Goal: Book appointment/travel/reservation

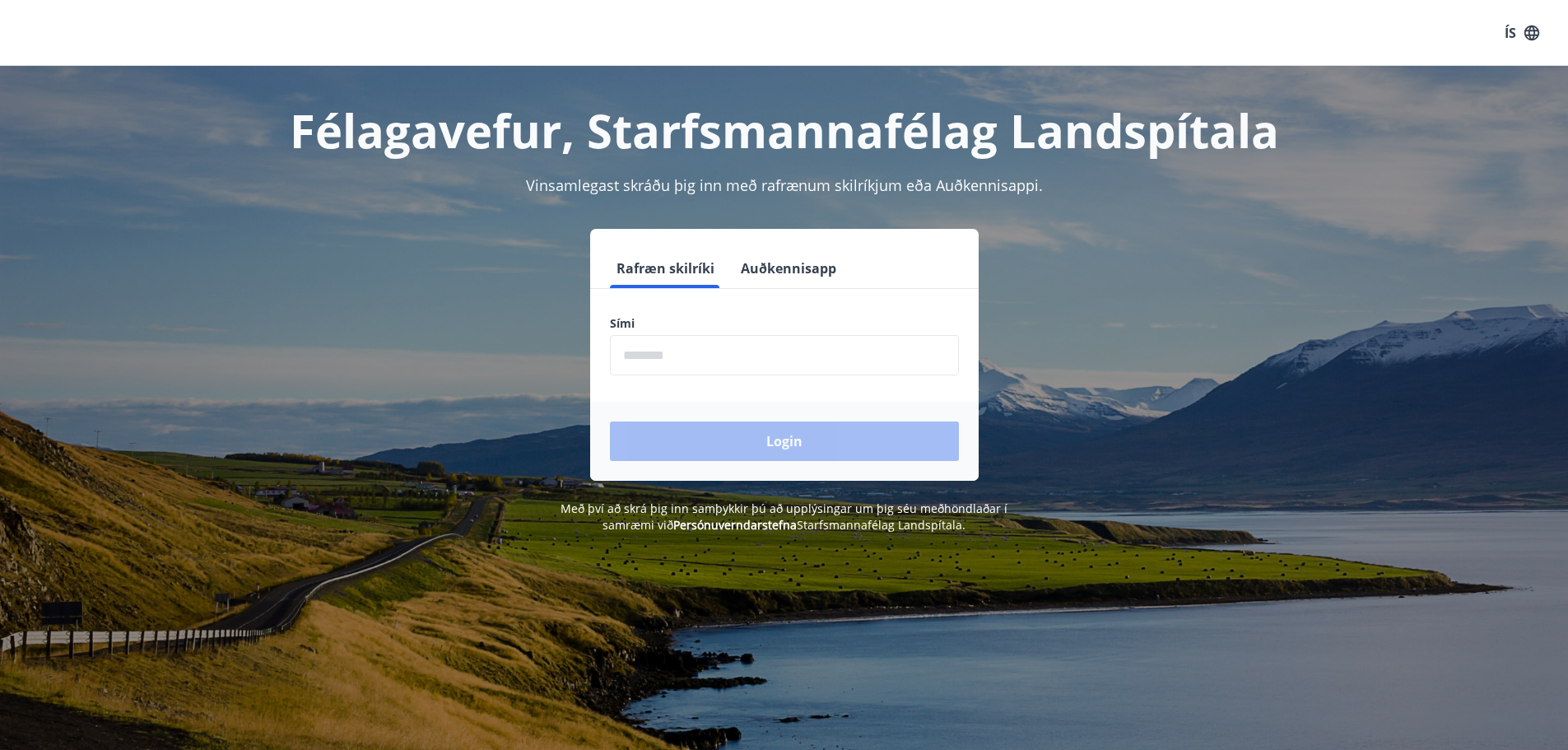
click at [651, 354] on input "phone" at bounding box center [784, 355] width 349 height 40
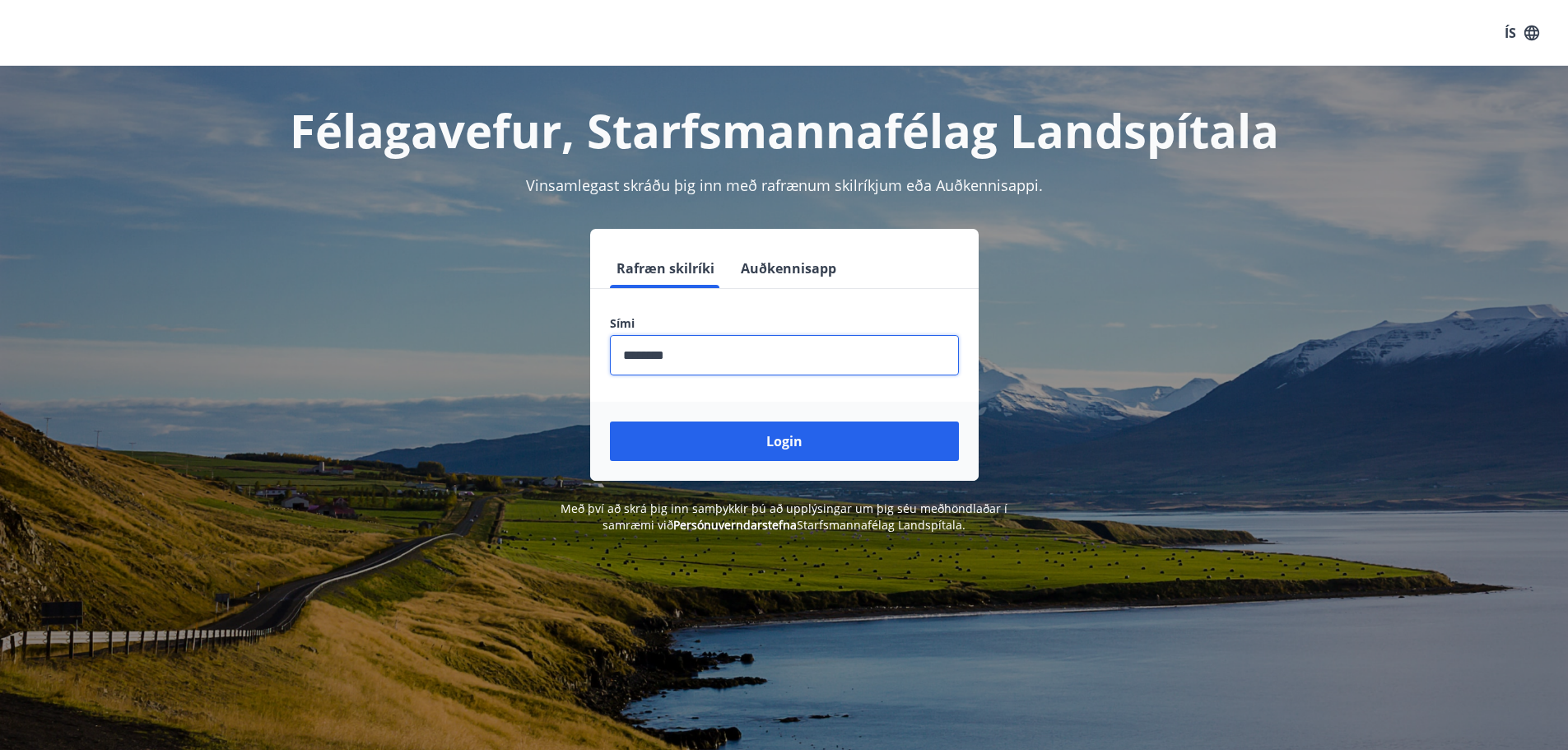
type input "********"
click at [610, 421] on button "Login" at bounding box center [784, 440] width 349 height 39
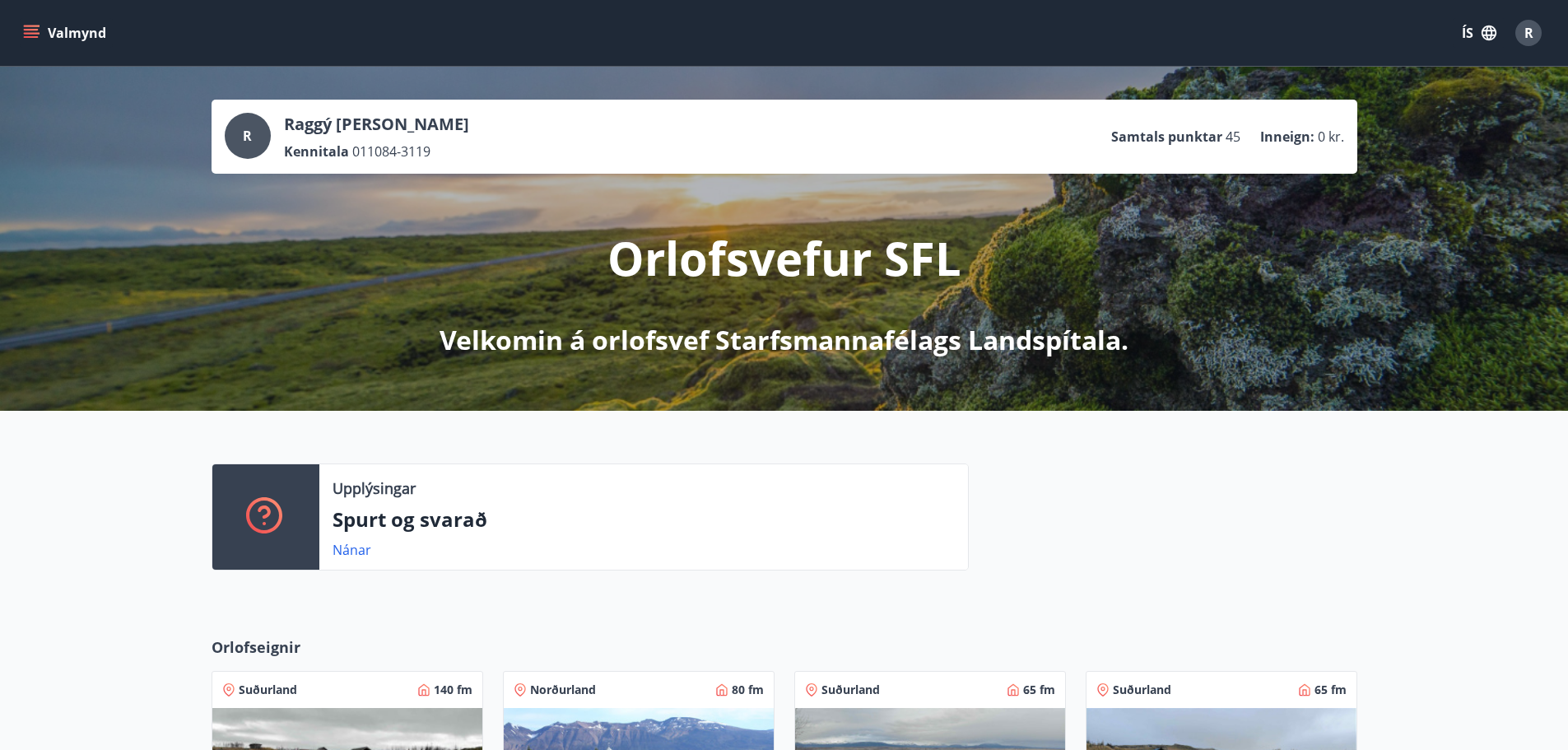
click at [37, 33] on icon "menu" at bounding box center [32, 33] width 18 height 2
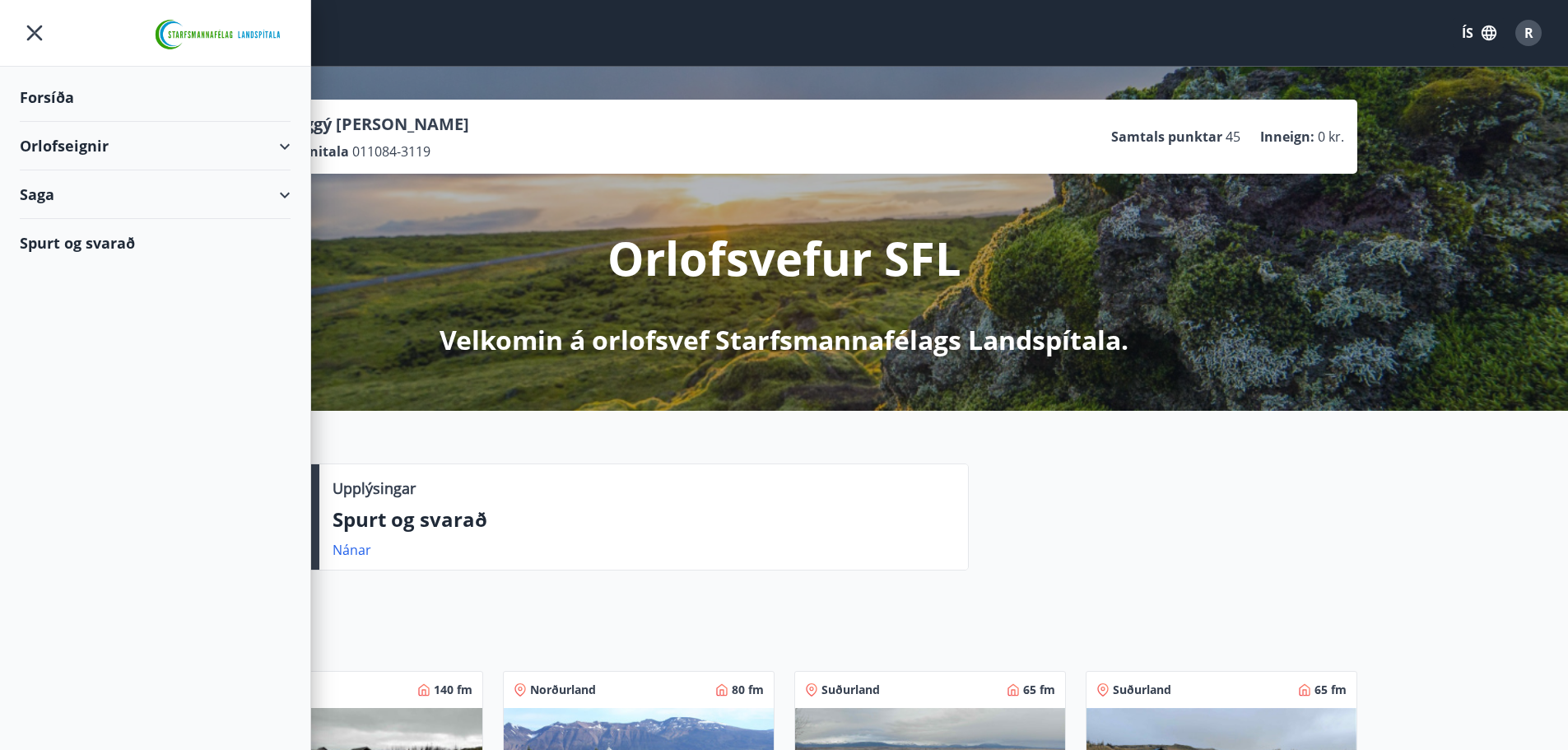
click at [278, 141] on div "Orlofseignir" at bounding box center [155, 146] width 270 height 49
click at [79, 177] on div "Framboð" at bounding box center [155, 188] width 244 height 35
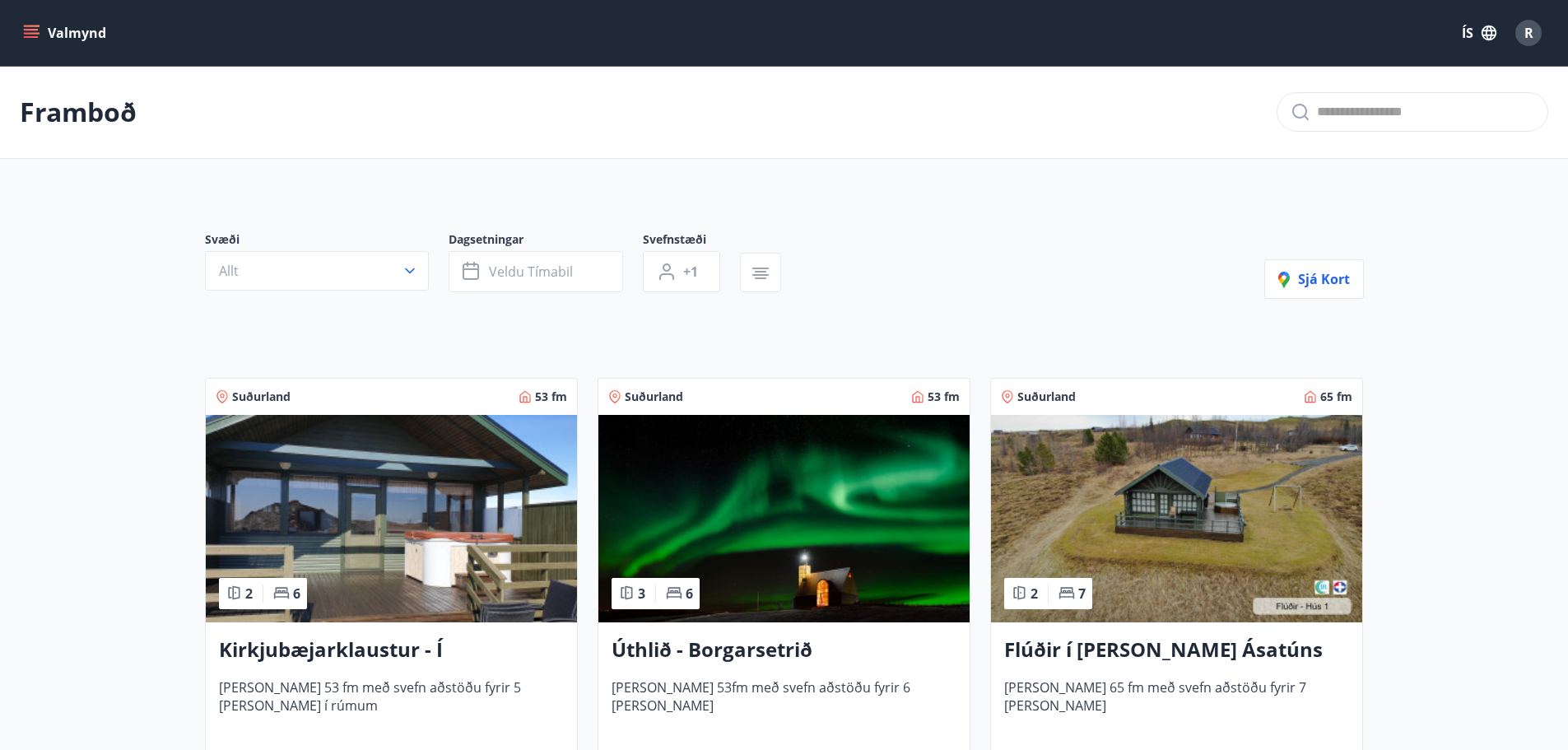
click at [40, 28] on button "Valmynd" at bounding box center [66, 33] width 93 height 30
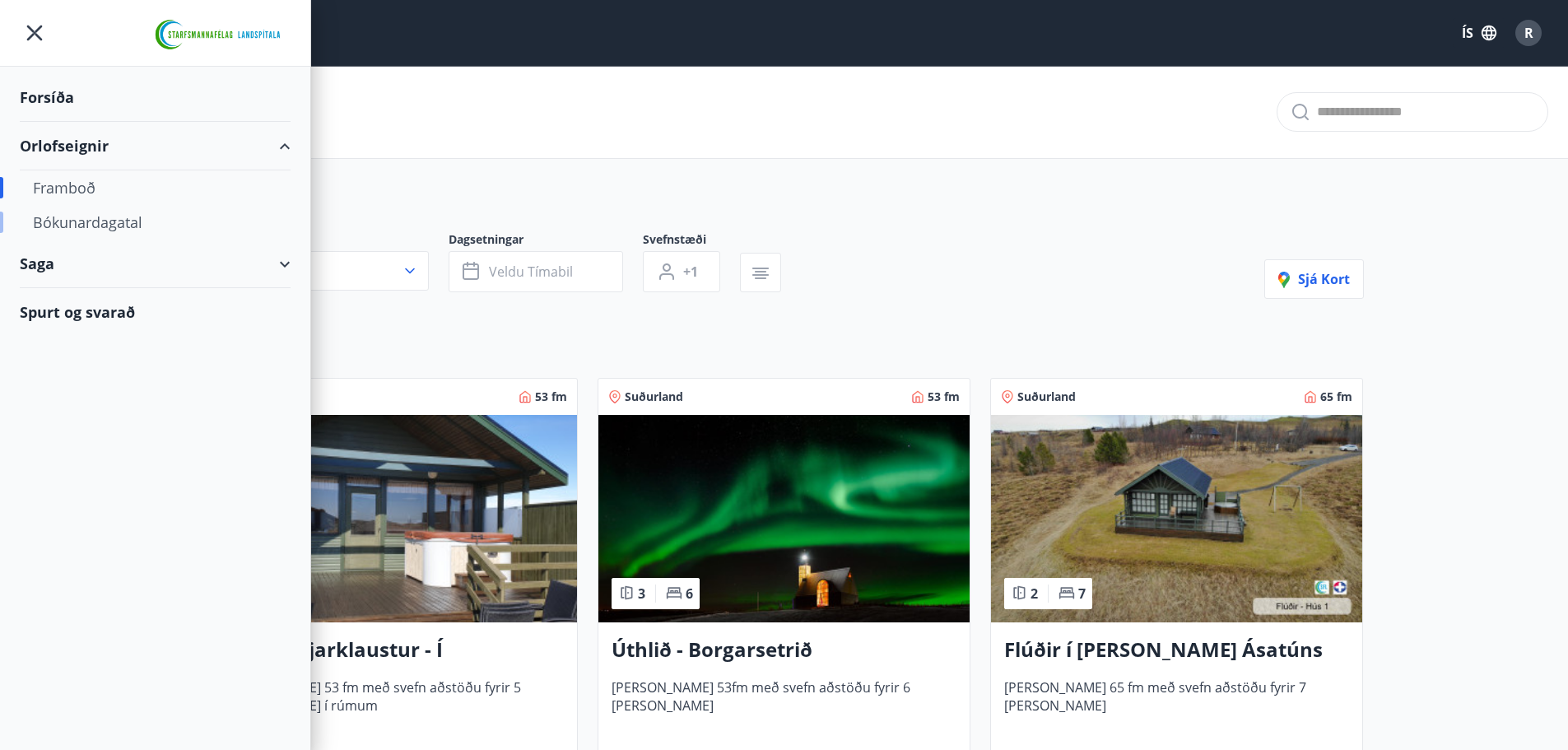
click at [120, 218] on div "Bókunardagatal" at bounding box center [155, 223] width 244 height 35
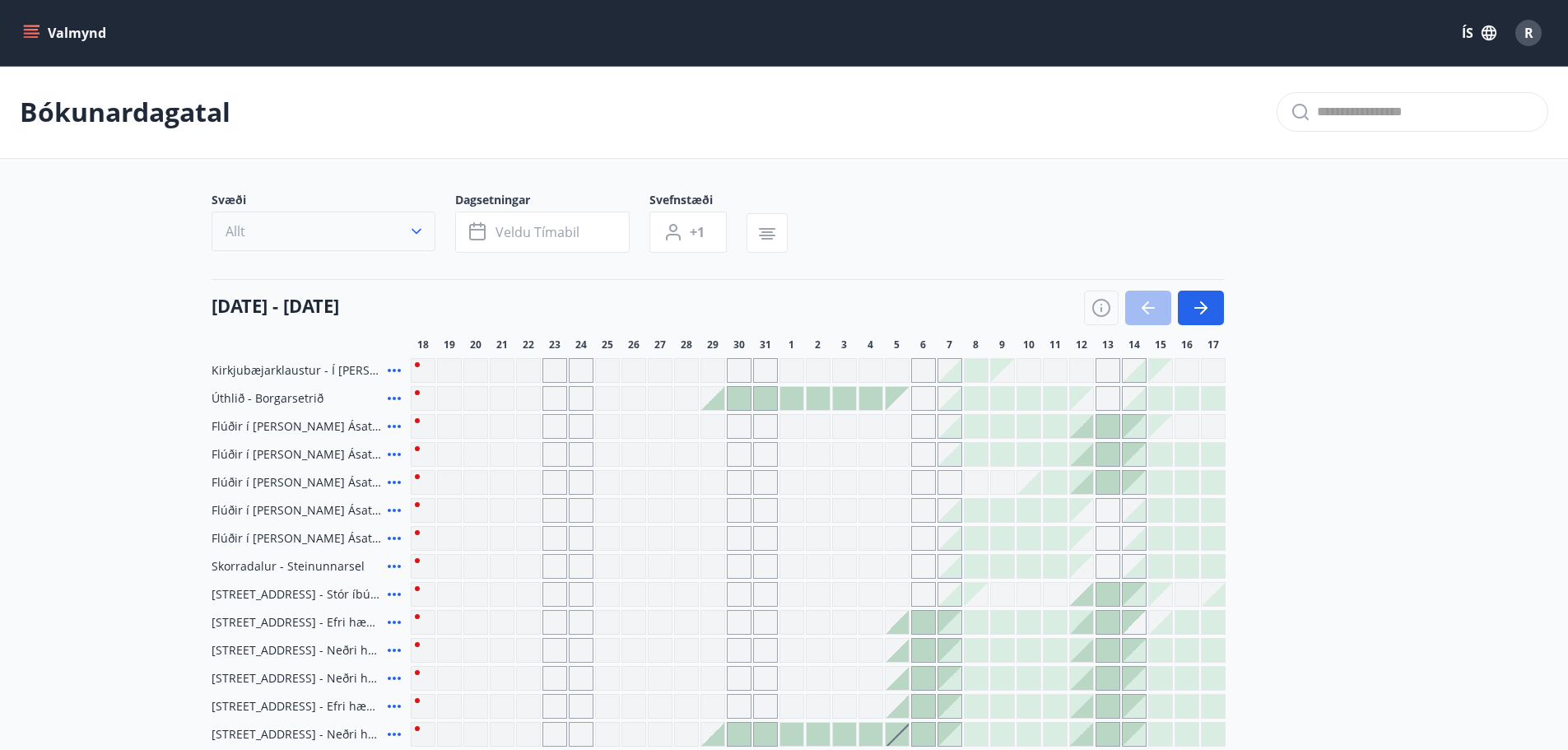
click at [413, 227] on icon "button" at bounding box center [416, 231] width 17 height 17
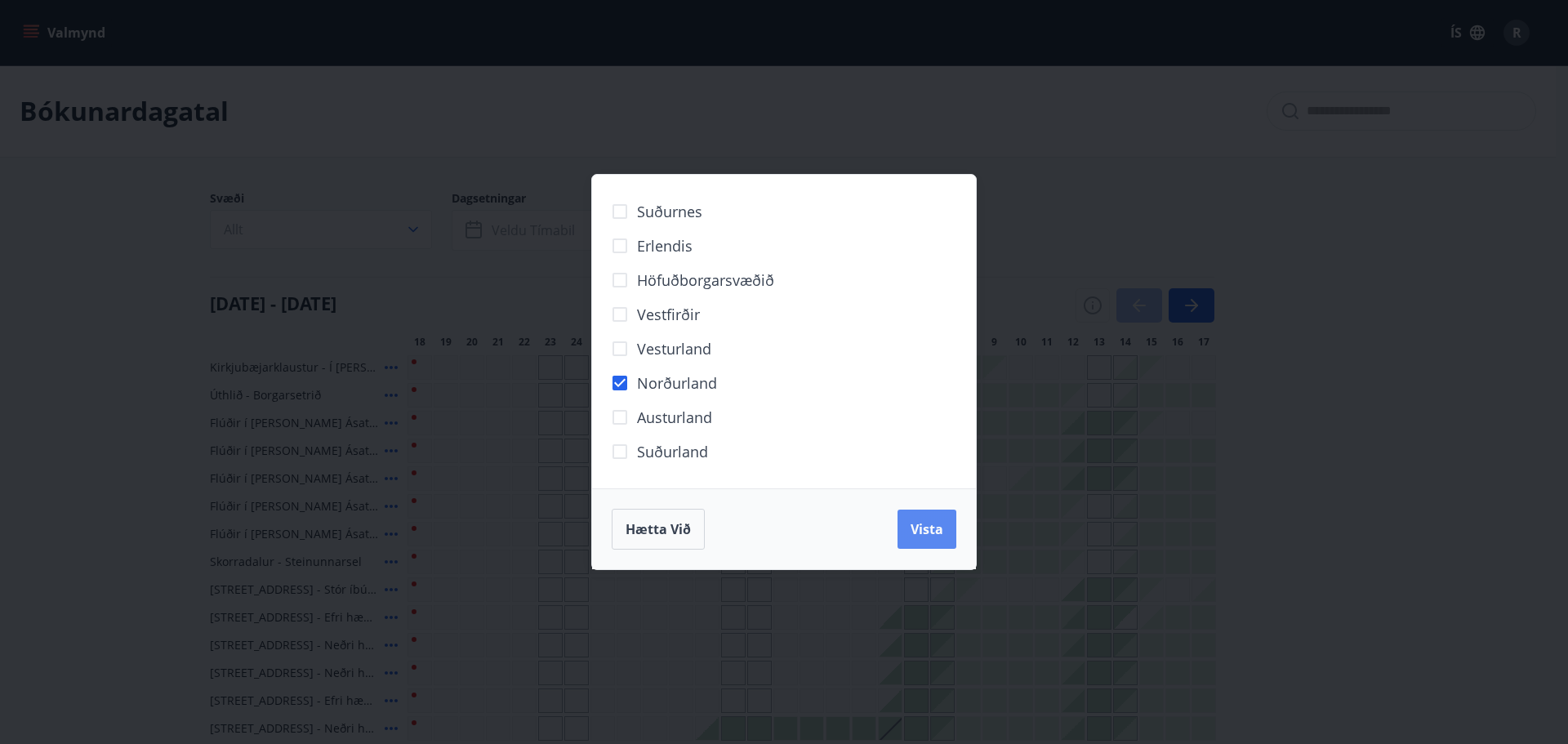
click at [935, 525] on span "Vista" at bounding box center [927, 529] width 33 height 18
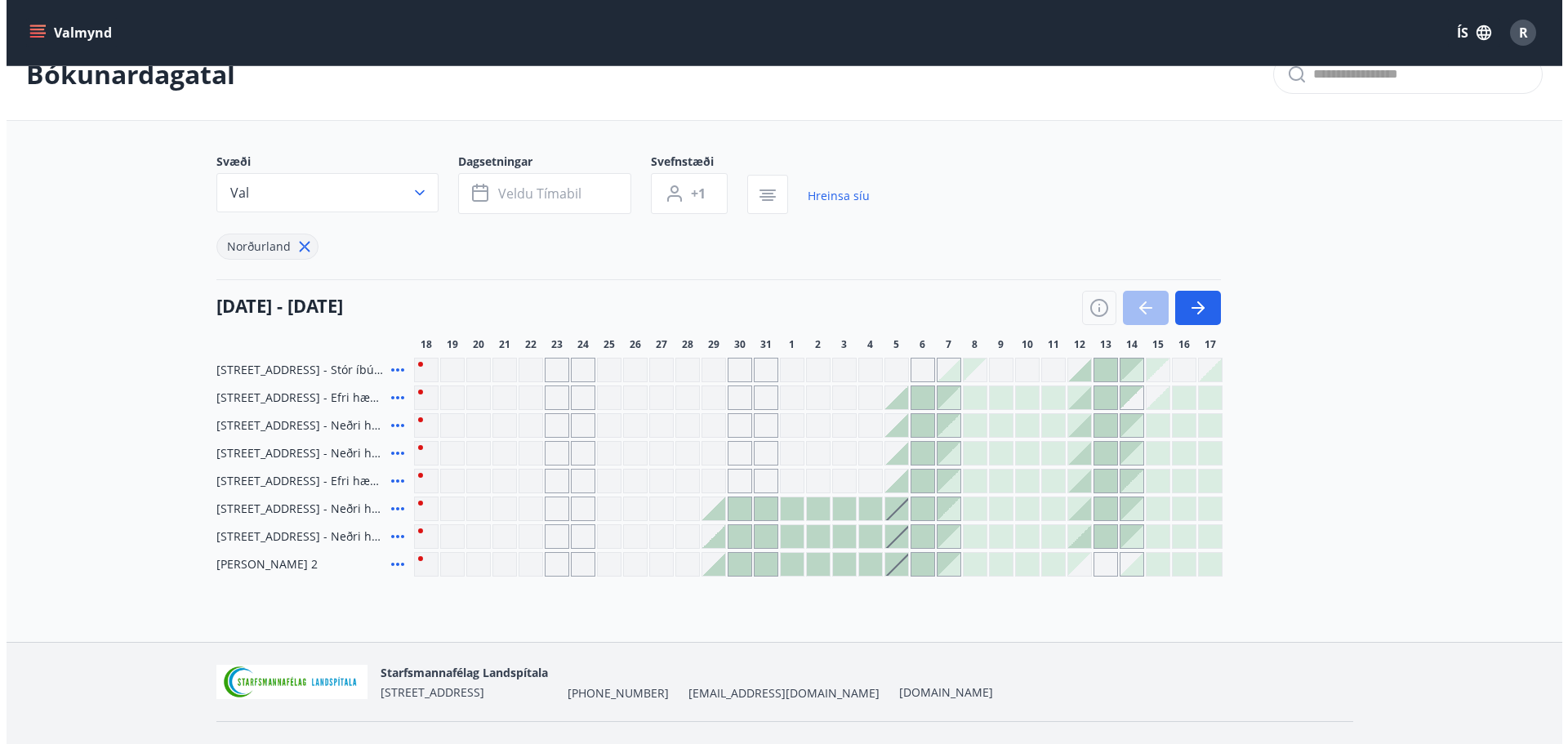
scroll to position [72, 0]
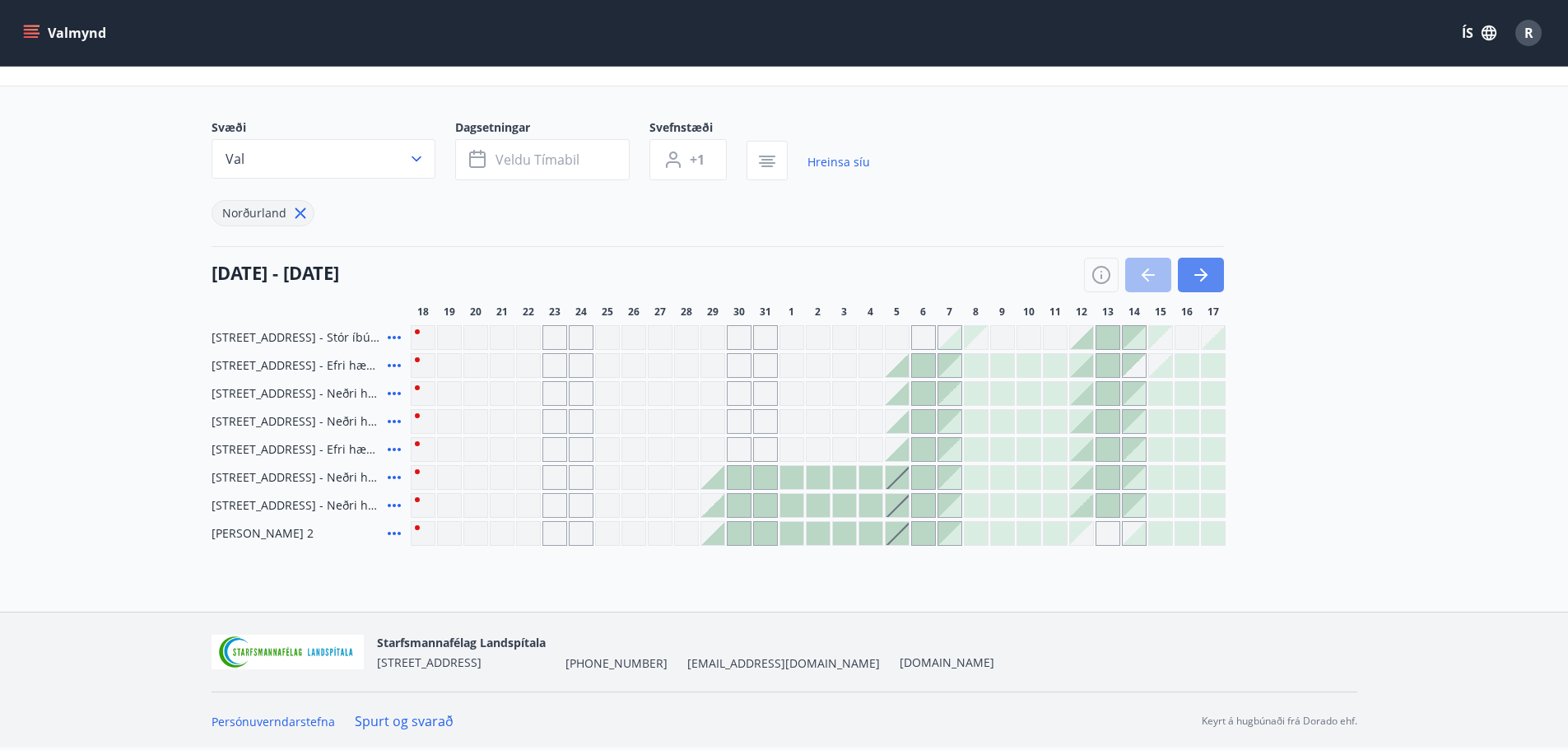
click at [1202, 274] on icon "button" at bounding box center [1200, 275] width 20 height 20
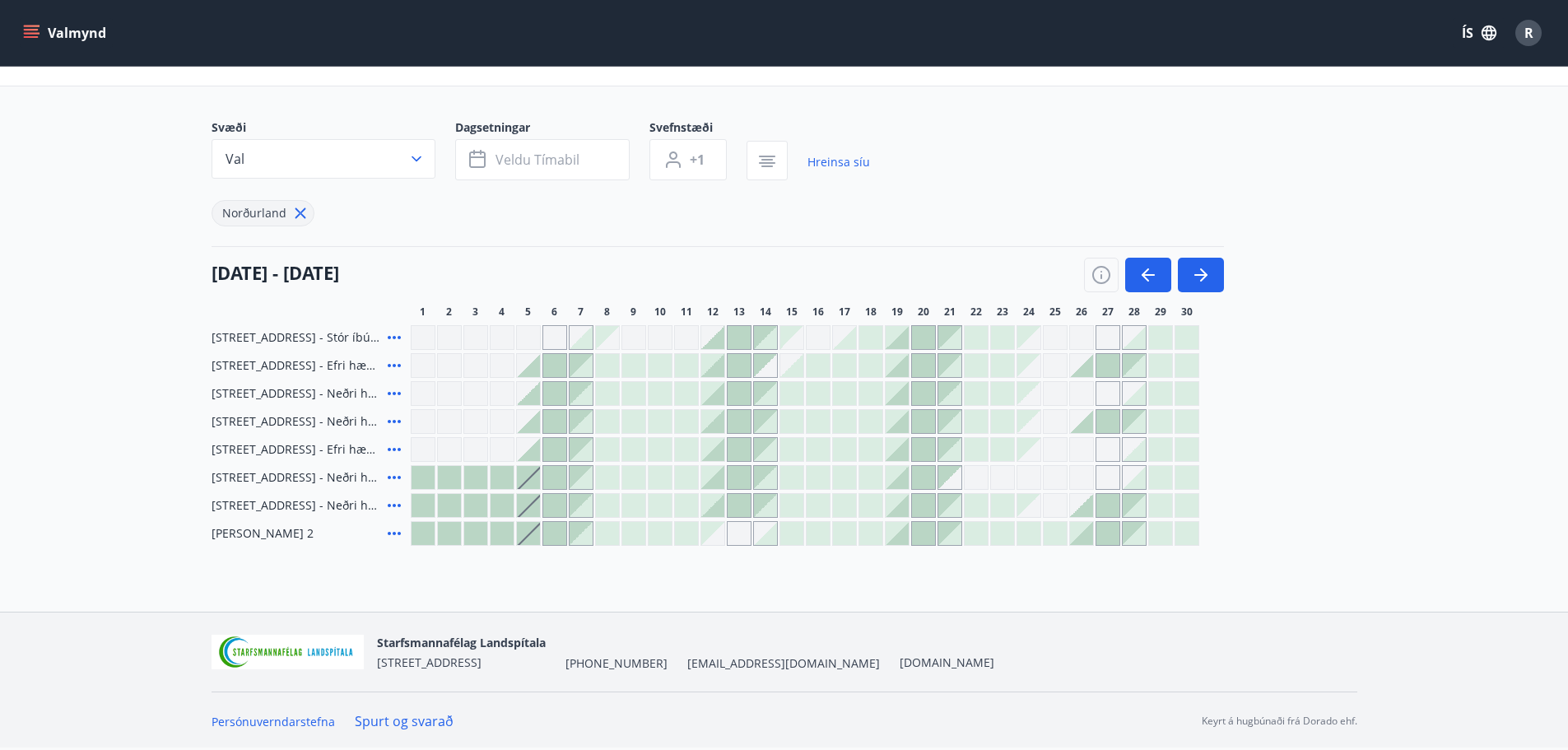
click at [846, 340] on div at bounding box center [844, 338] width 23 height 23
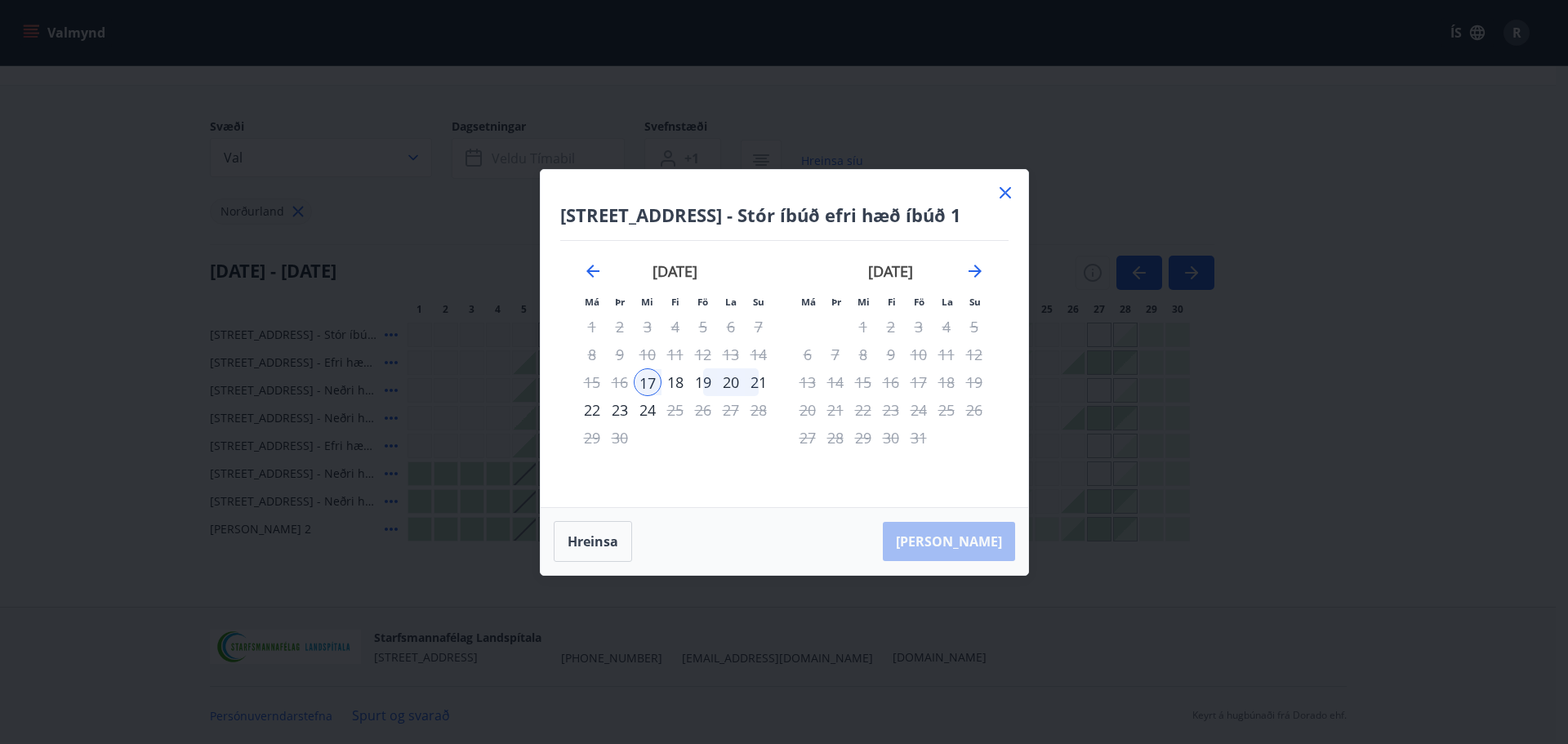
click at [758, 381] on div "21" at bounding box center [759, 382] width 28 height 28
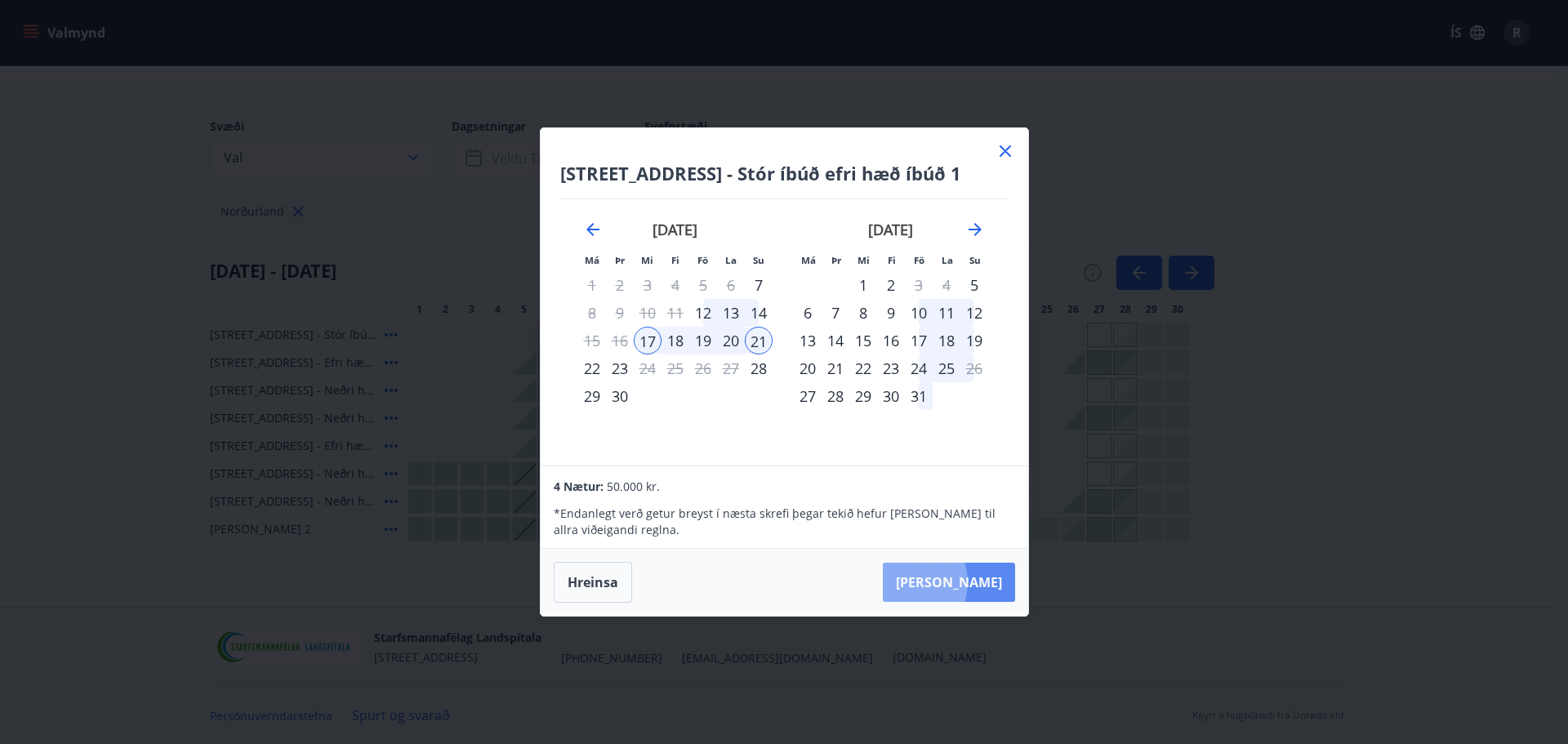
click at [955, 583] on button "[PERSON_NAME]" at bounding box center [948, 582] width 132 height 39
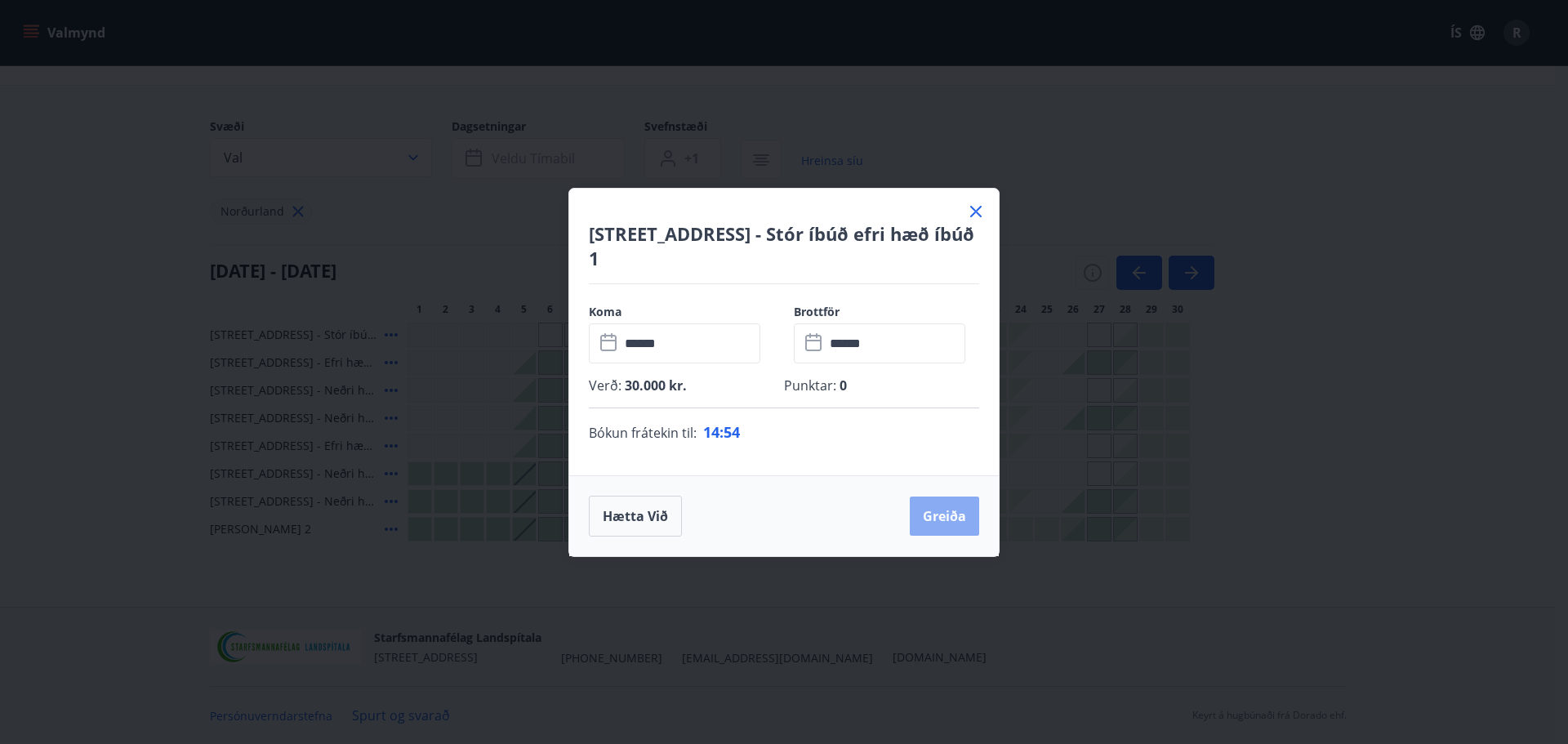
click at [948, 518] on button "Greiða" at bounding box center [944, 515] width 69 height 39
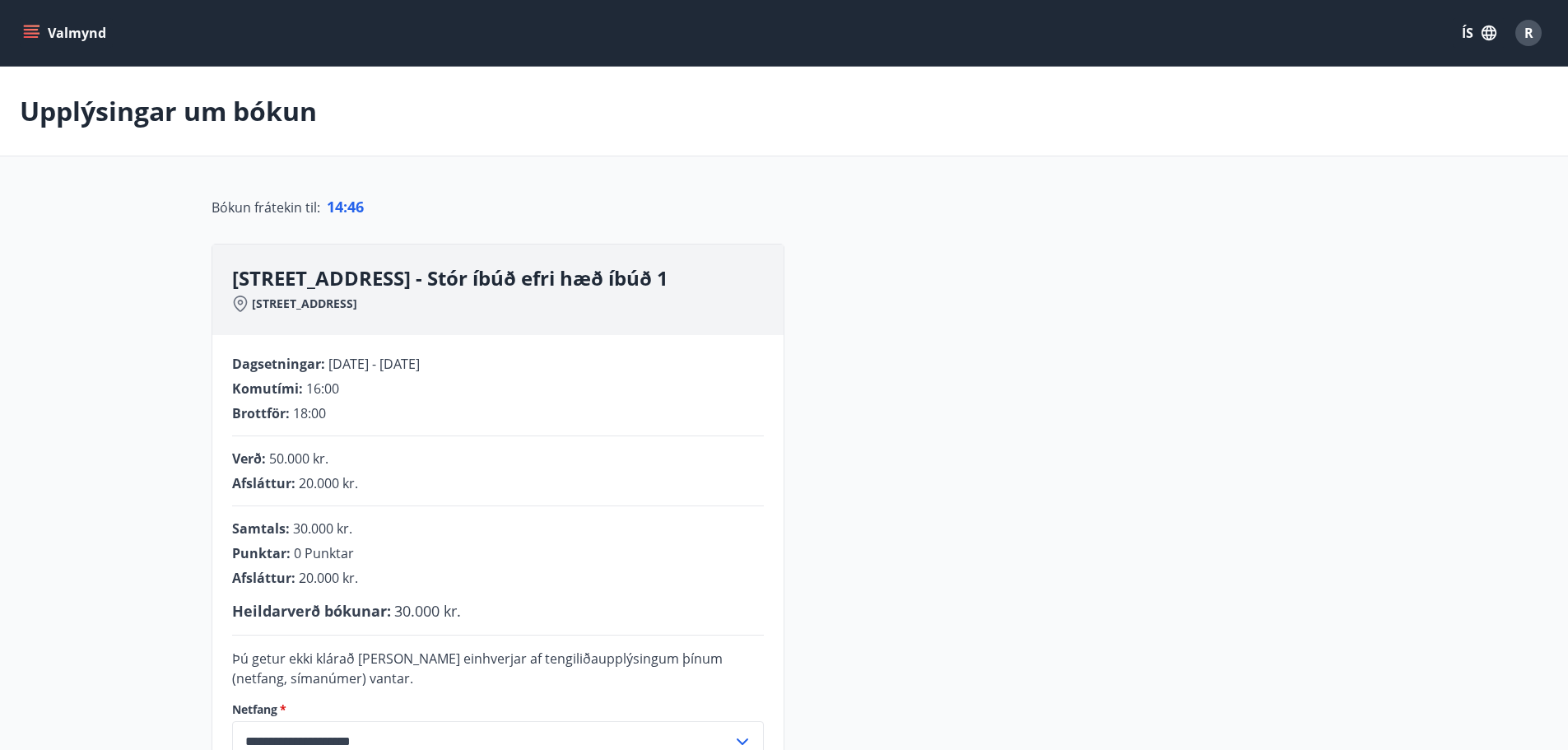
scroll to position [330, 0]
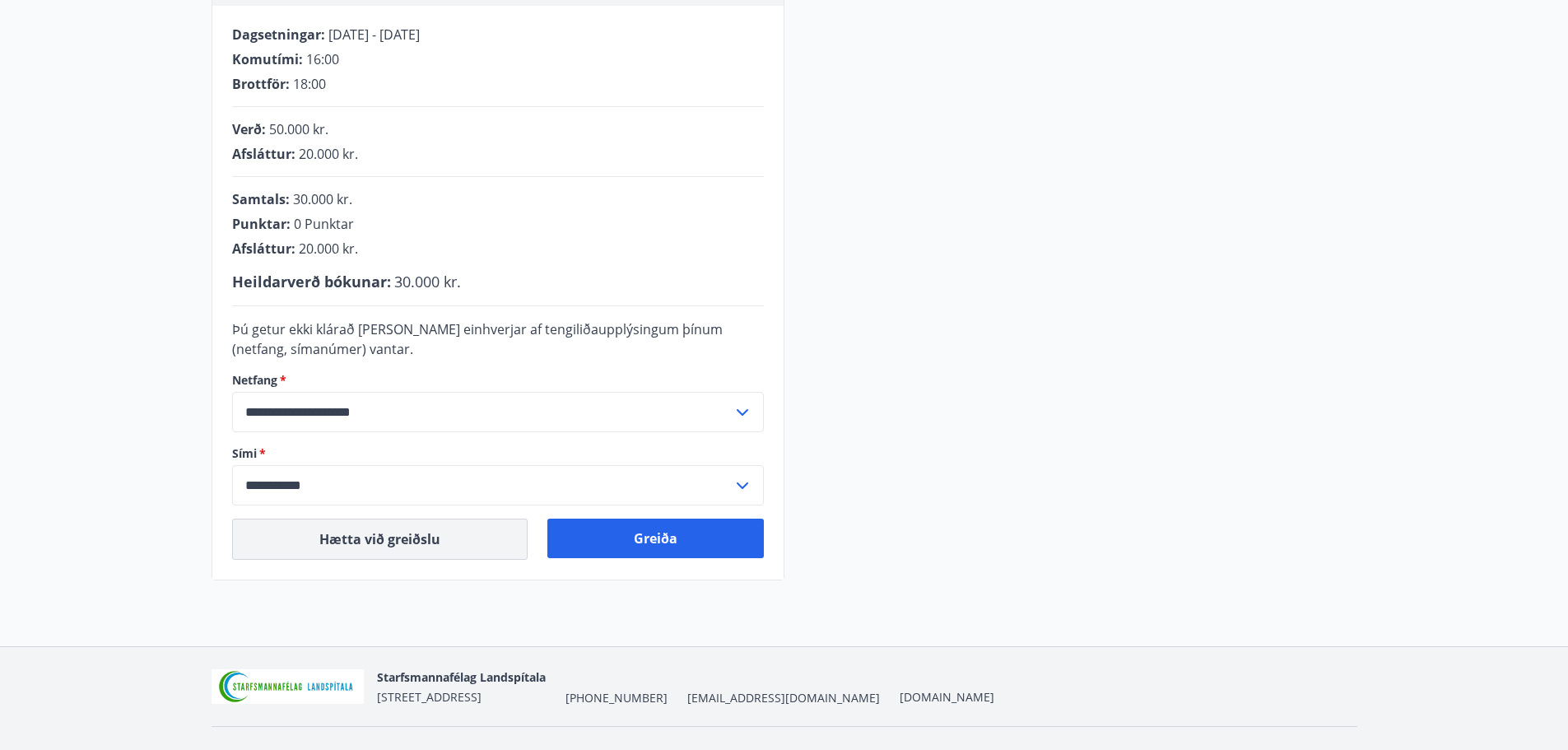
click at [393, 545] on button "Hætta við greiðslu" at bounding box center [380, 539] width 296 height 41
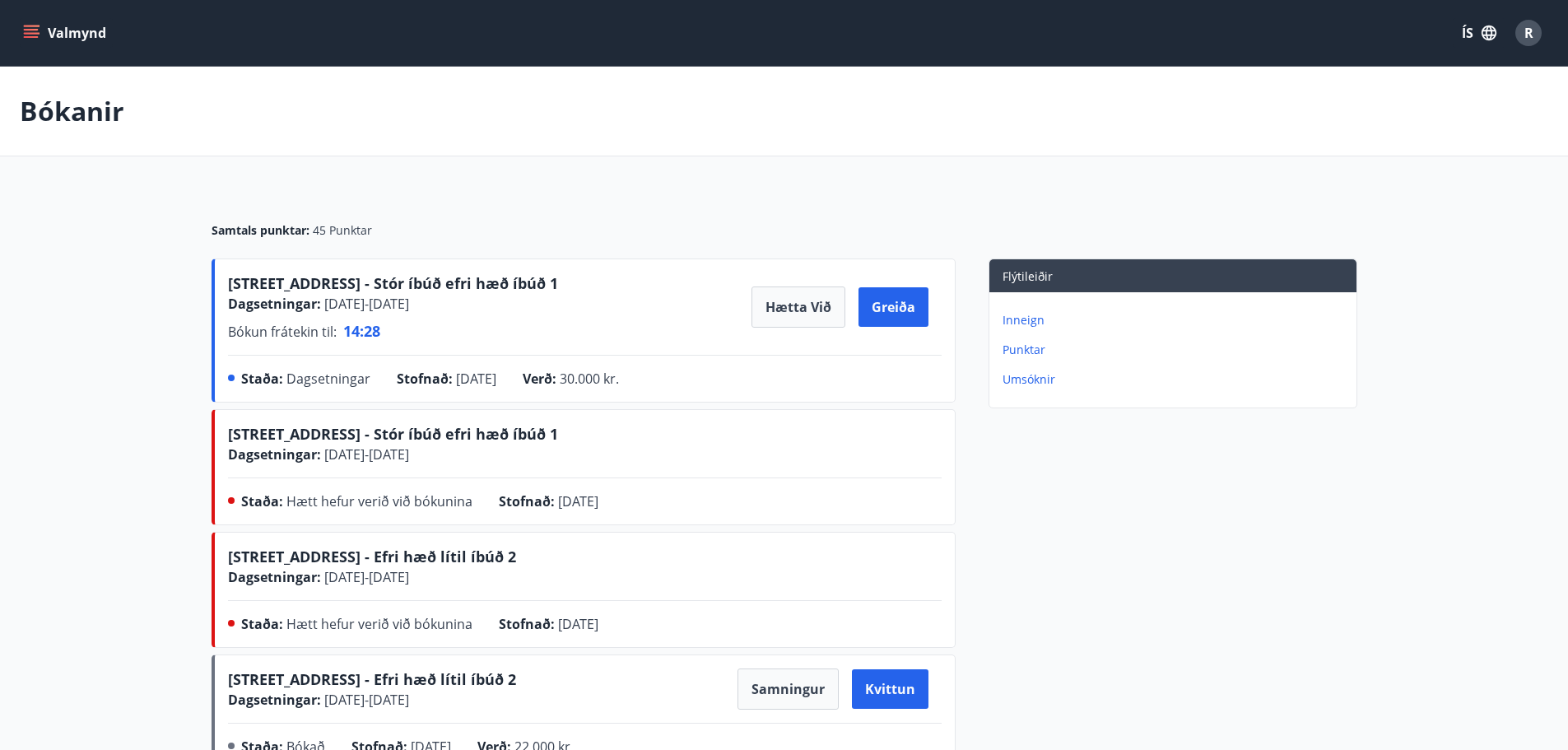
click at [49, 33] on button "Valmynd" at bounding box center [66, 33] width 93 height 30
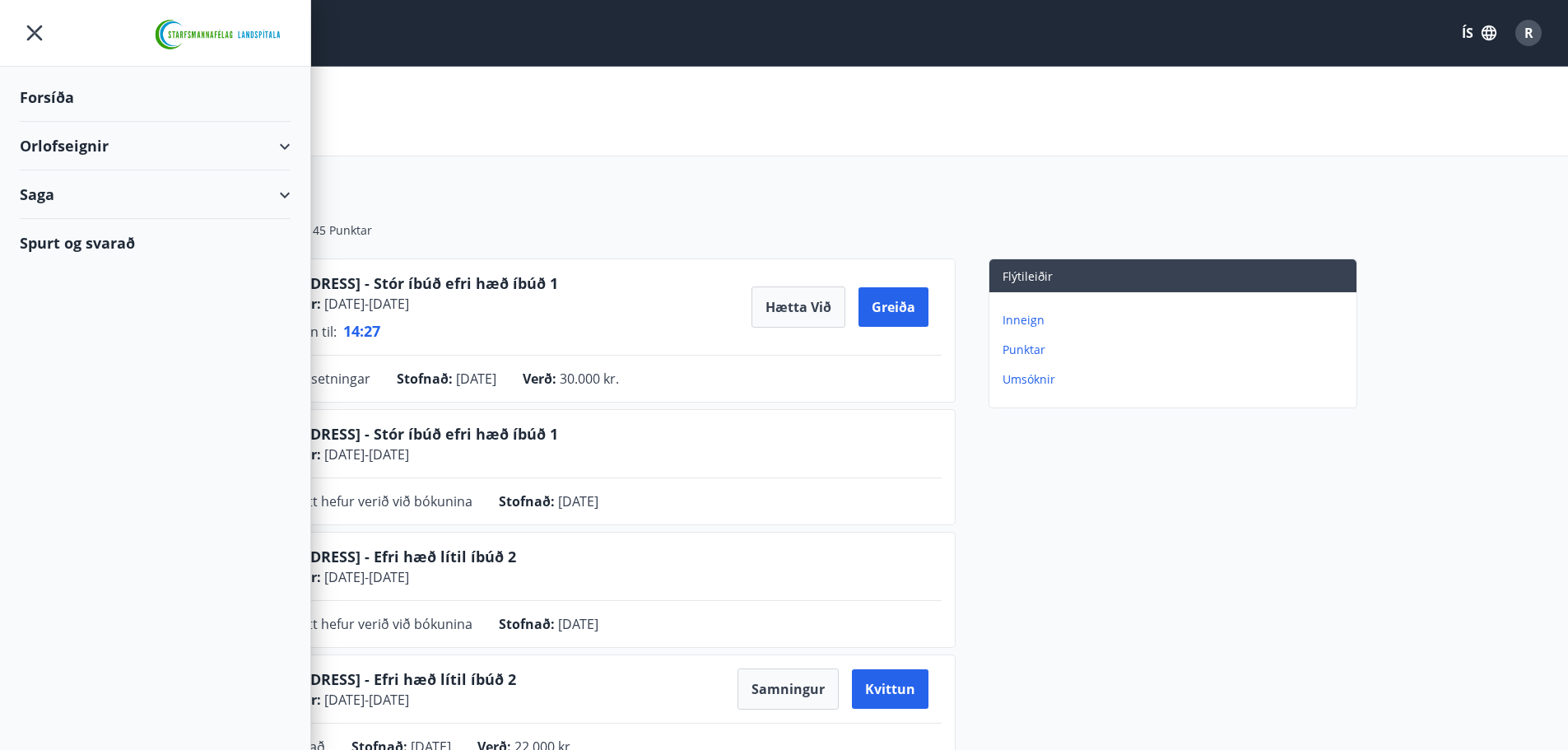
click at [285, 143] on div "Orlofseignir" at bounding box center [155, 146] width 270 height 49
click at [98, 224] on div "Bókunardagatal" at bounding box center [155, 223] width 244 height 35
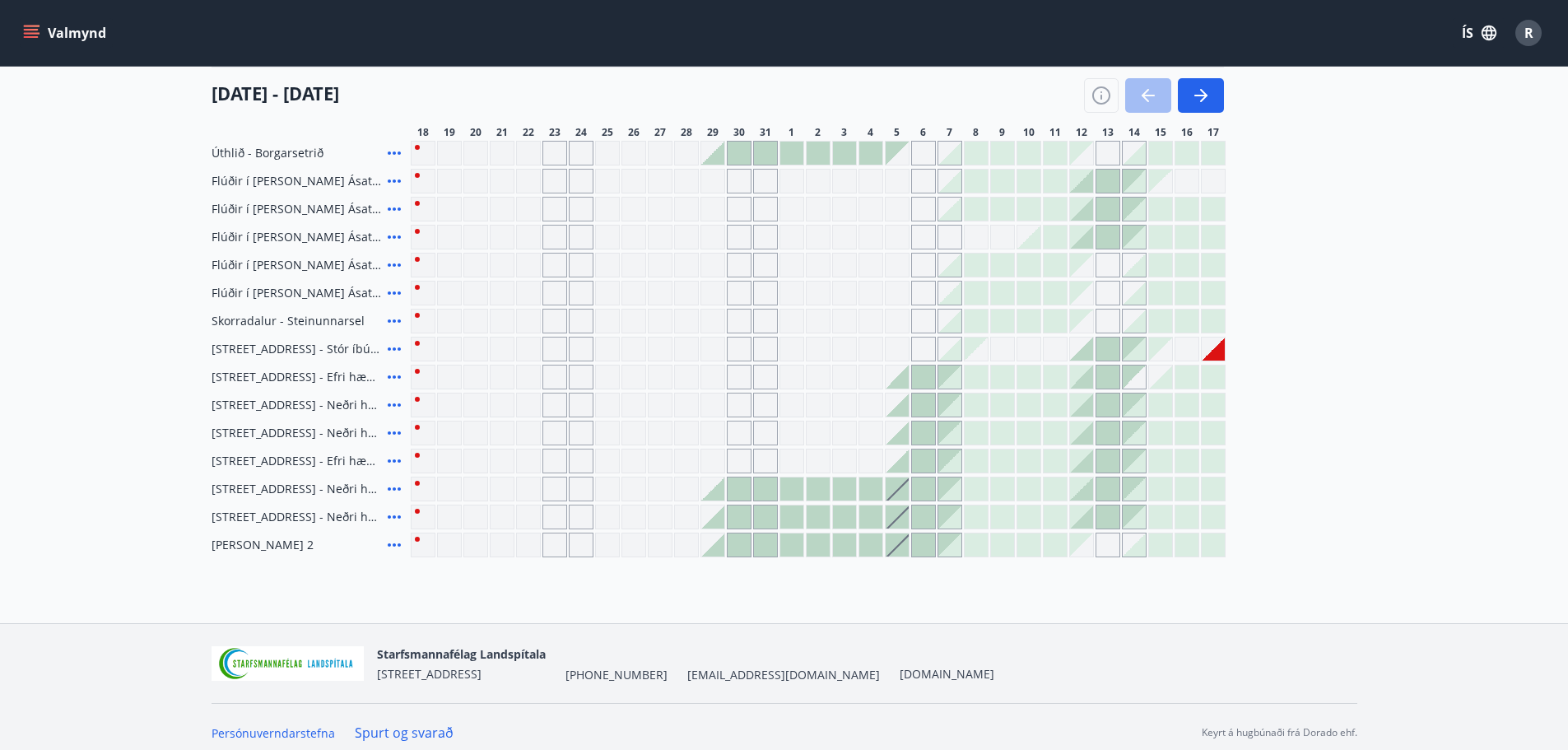
scroll to position [257, 0]
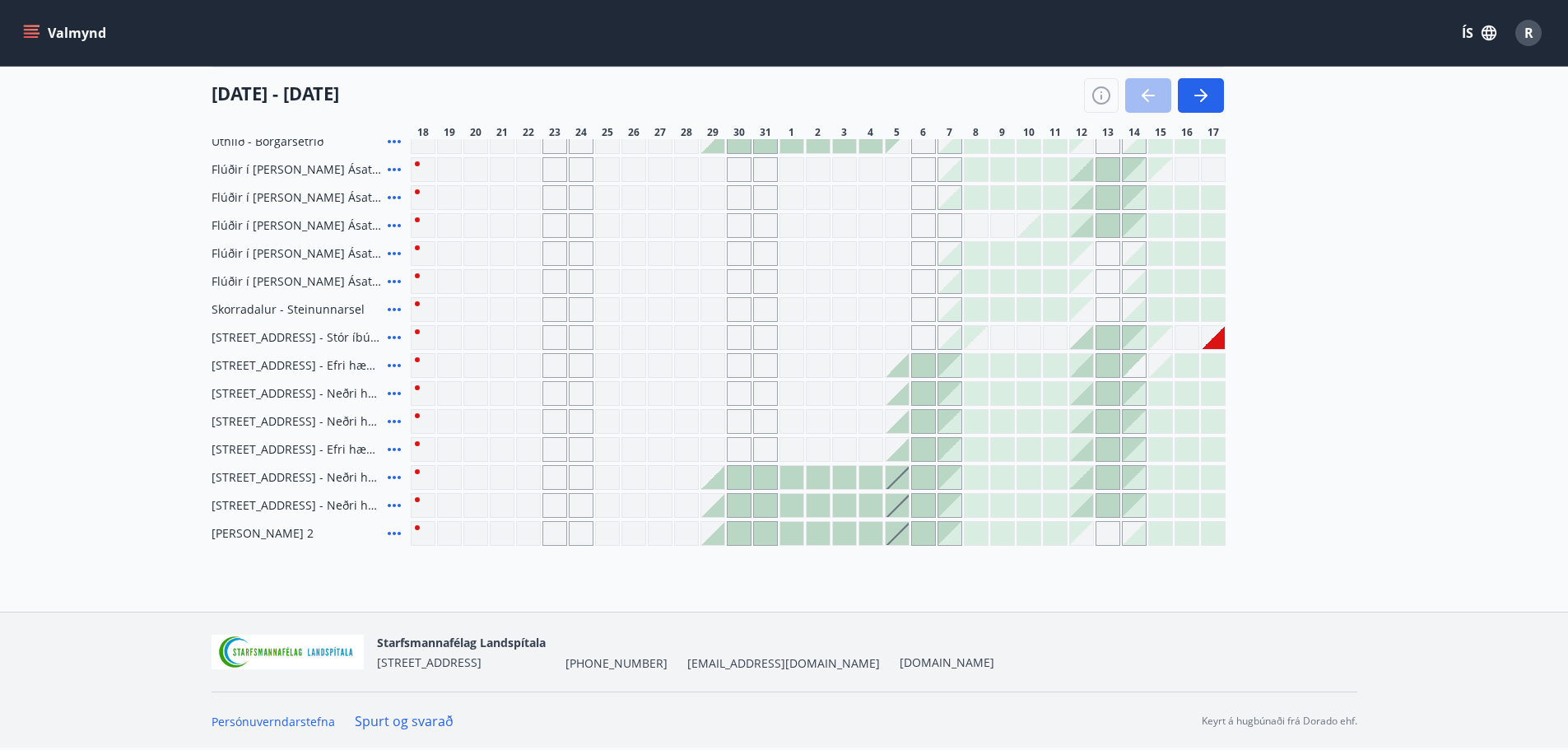
click at [1217, 342] on div at bounding box center [1213, 338] width 23 height 23
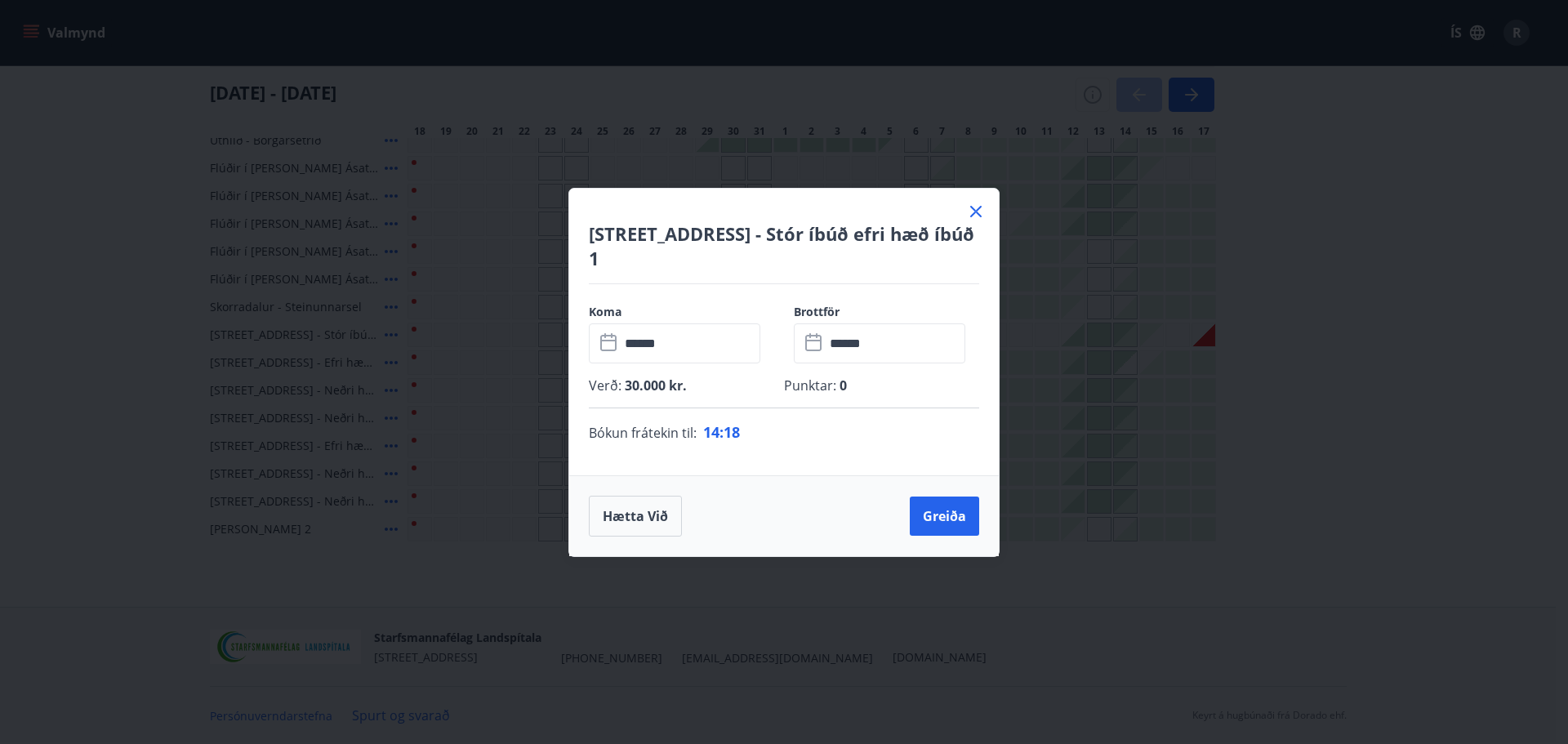
click at [984, 209] on icon at bounding box center [975, 211] width 20 height 20
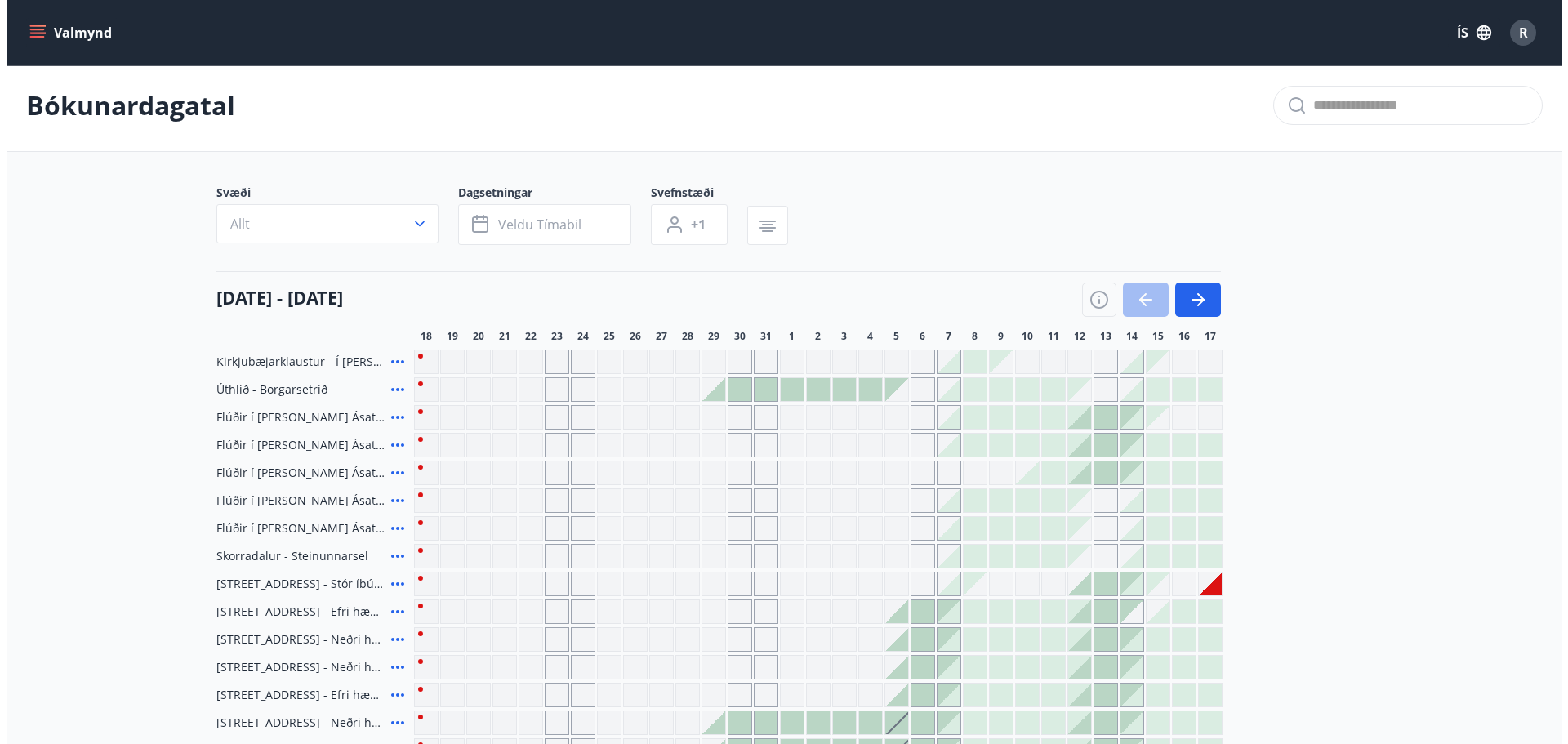
scroll to position [0, 0]
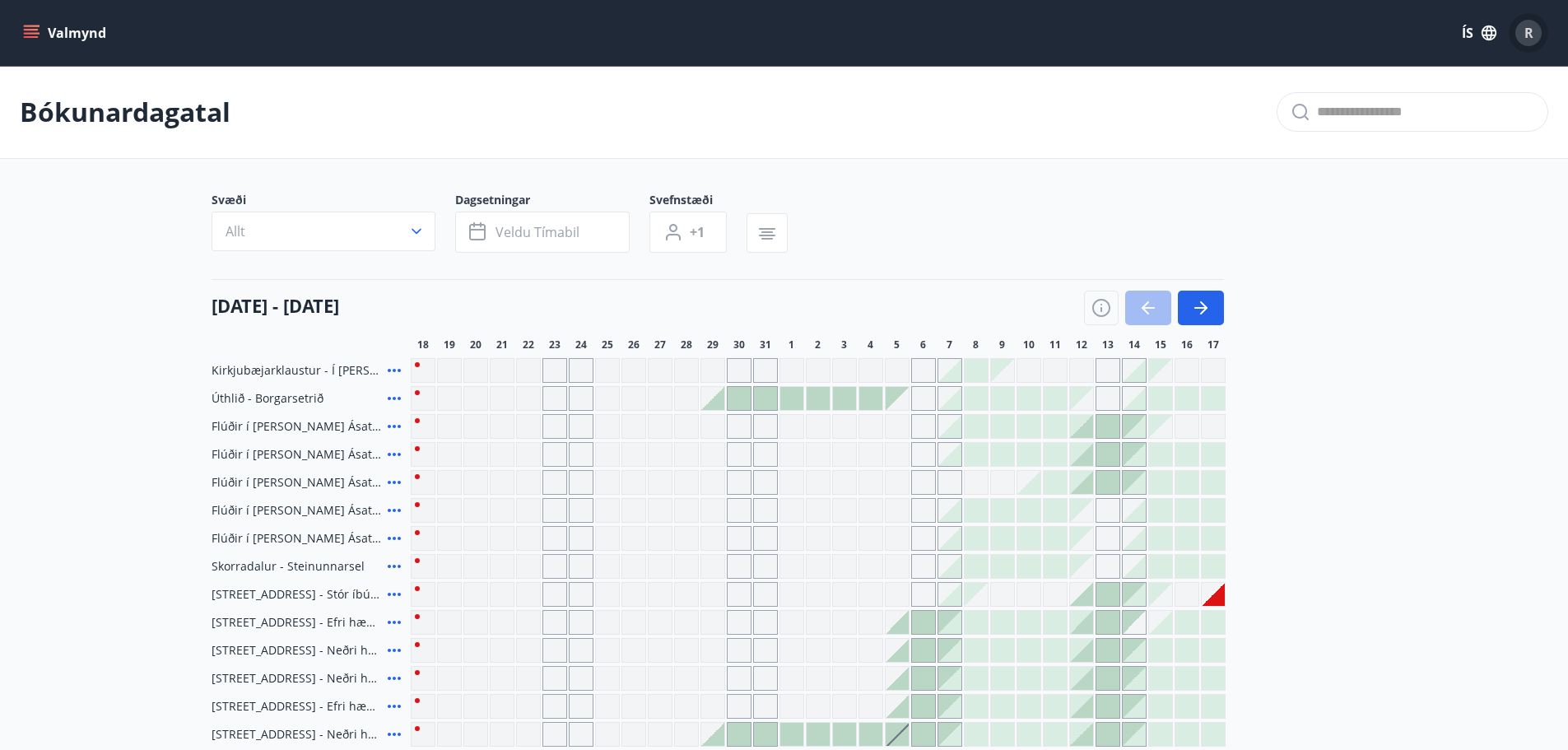
click at [1534, 37] on div "R" at bounding box center [1528, 33] width 26 height 26
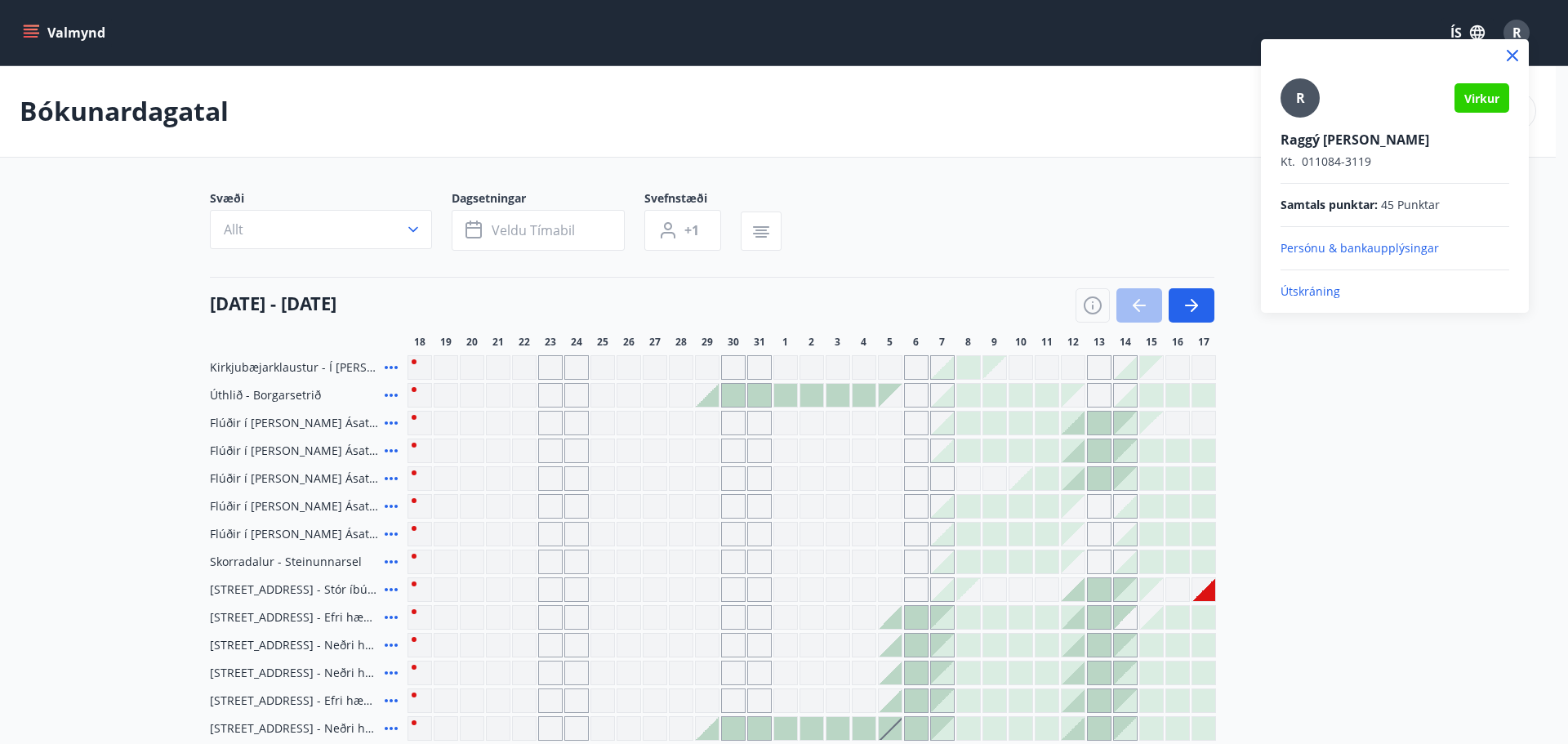
click at [1300, 288] on p "Útskráning" at bounding box center [1395, 291] width 229 height 16
